Goal: Transaction & Acquisition: Download file/media

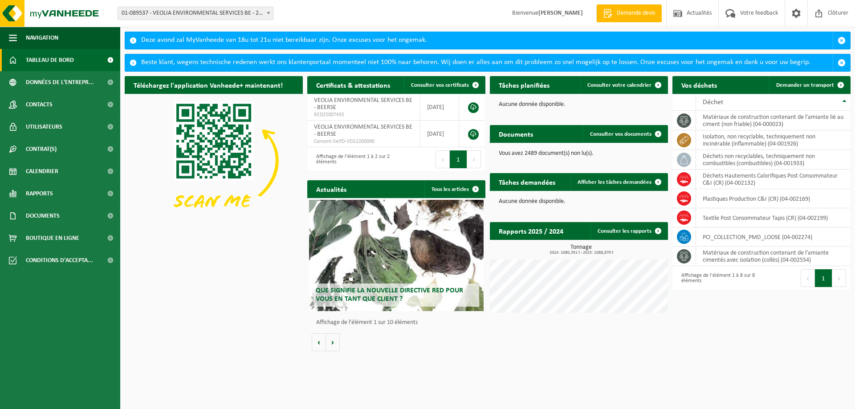
click at [267, 14] on b at bounding box center [269, 13] width 4 height 2
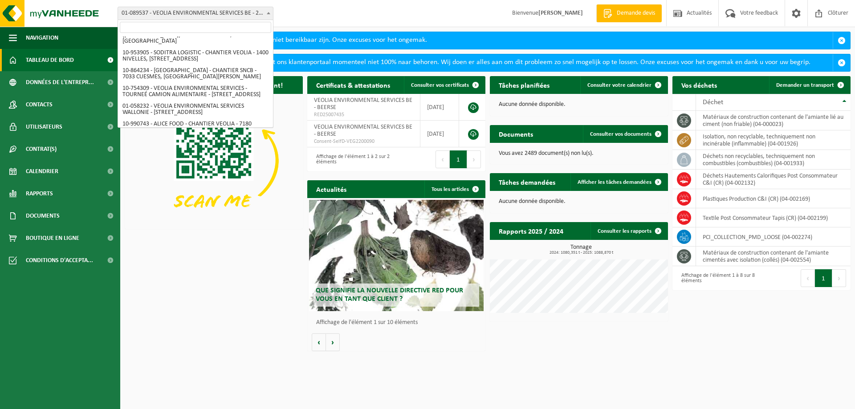
scroll to position [537, 0]
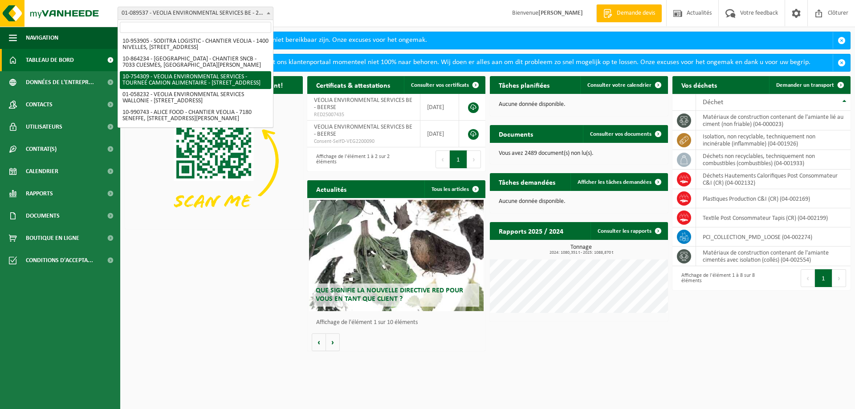
select select "95907"
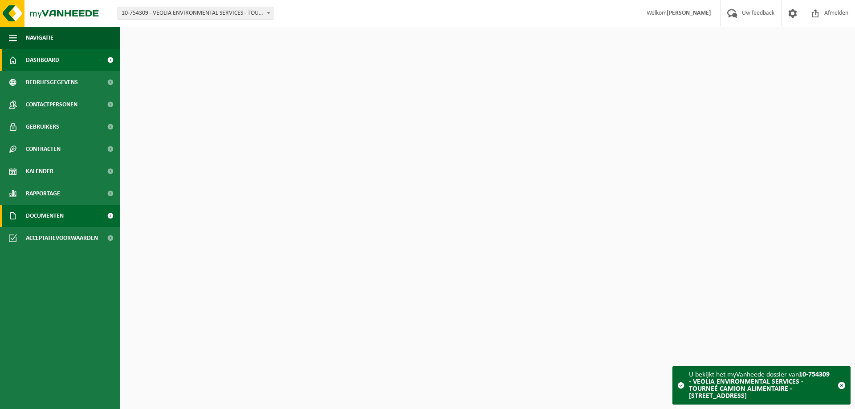
click at [53, 214] on span "Documenten" at bounding box center [45, 216] width 38 height 22
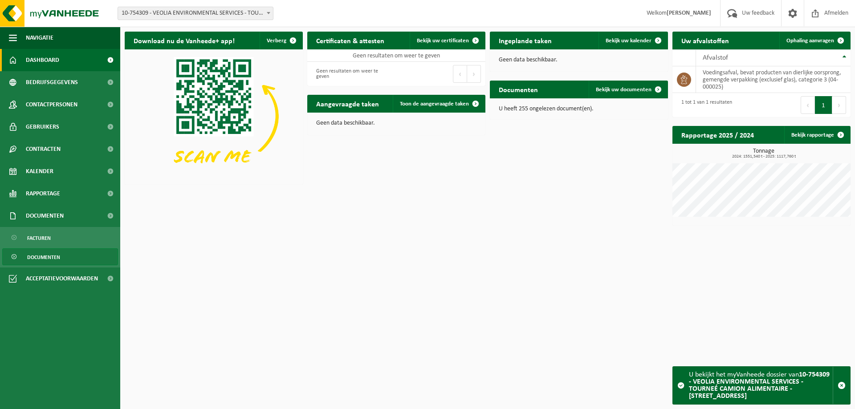
click at [45, 260] on span "Documenten" at bounding box center [43, 257] width 33 height 17
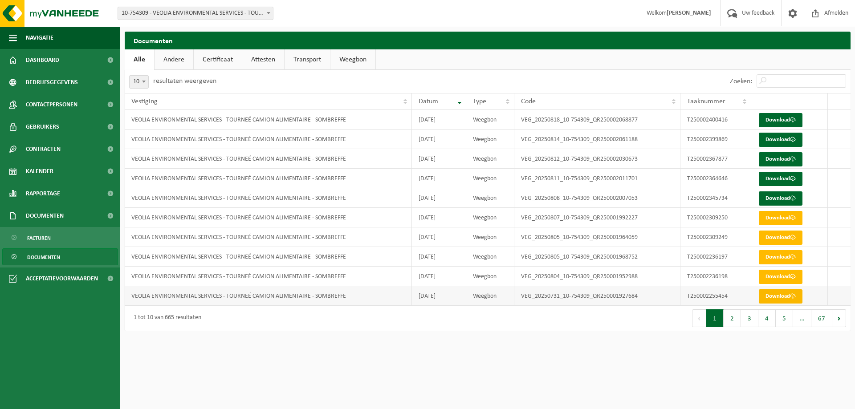
click at [775, 296] on link "Download" at bounding box center [781, 297] width 44 height 14
click at [781, 274] on link "Download" at bounding box center [781, 277] width 44 height 14
click at [772, 260] on link "Download" at bounding box center [781, 257] width 44 height 14
click at [786, 238] on link "Download" at bounding box center [781, 238] width 44 height 14
click at [772, 217] on link "Download" at bounding box center [781, 218] width 44 height 14
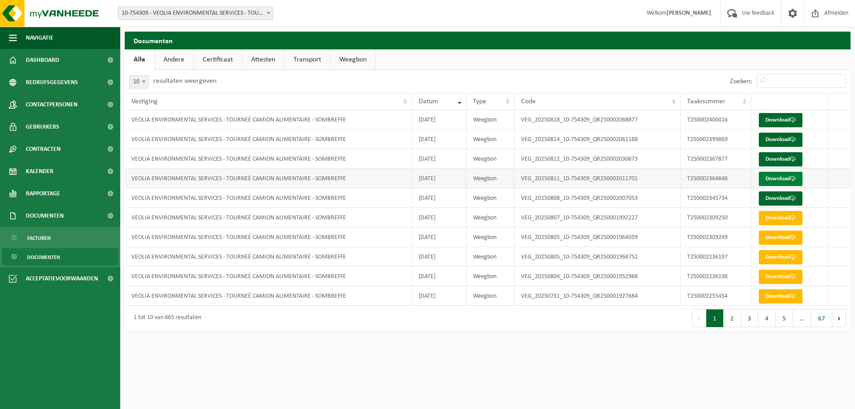
click at [783, 180] on link "Download" at bounding box center [781, 179] width 44 height 14
click at [771, 158] on link "Download" at bounding box center [781, 159] width 44 height 14
click at [780, 160] on link "Download" at bounding box center [781, 159] width 44 height 14
click at [779, 143] on link "Download" at bounding box center [781, 140] width 44 height 14
click at [779, 121] on link "Download" at bounding box center [781, 120] width 44 height 14
